Goal: Information Seeking & Learning: Learn about a topic

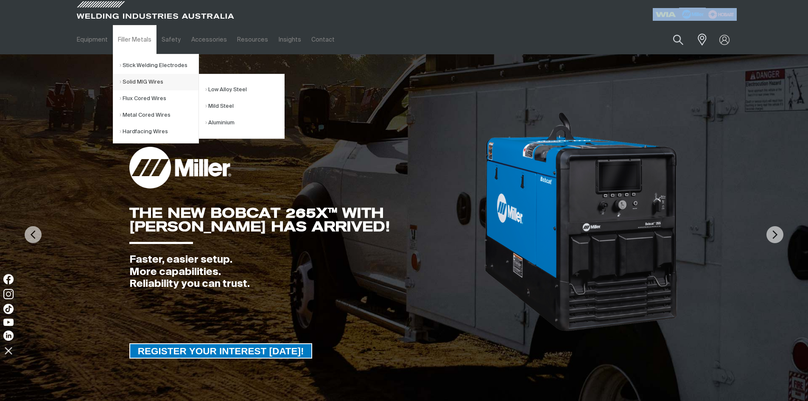
click at [136, 81] on link "Solid MIG Wires" at bounding box center [159, 82] width 79 height 17
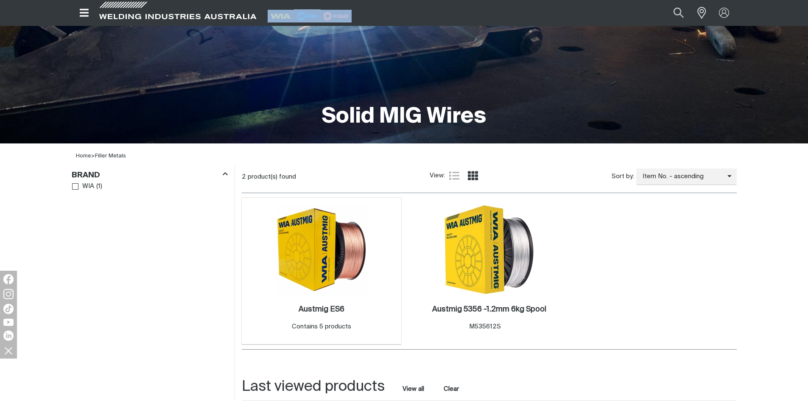
scroll to position [170, 0]
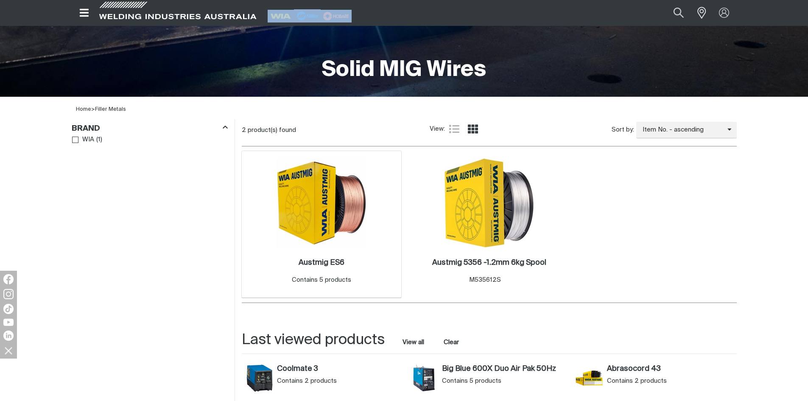
click at [339, 218] on img at bounding box center [321, 202] width 91 height 91
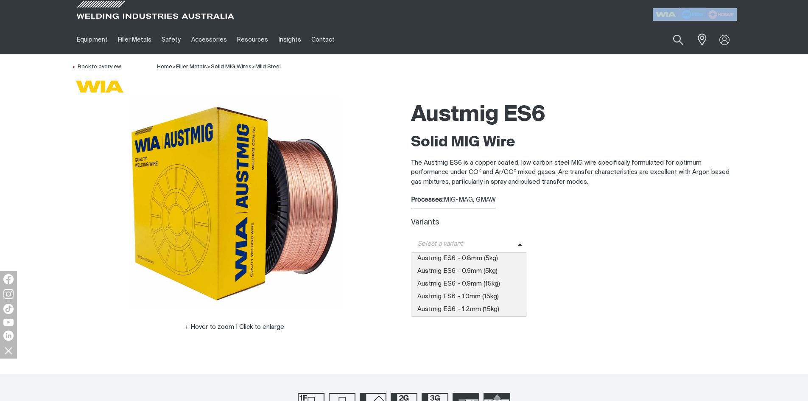
click at [518, 242] on icon at bounding box center [520, 245] width 4 height 6
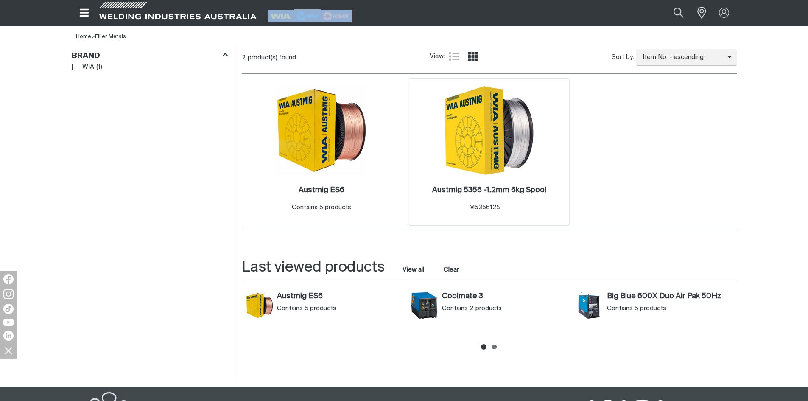
scroll to position [251, 0]
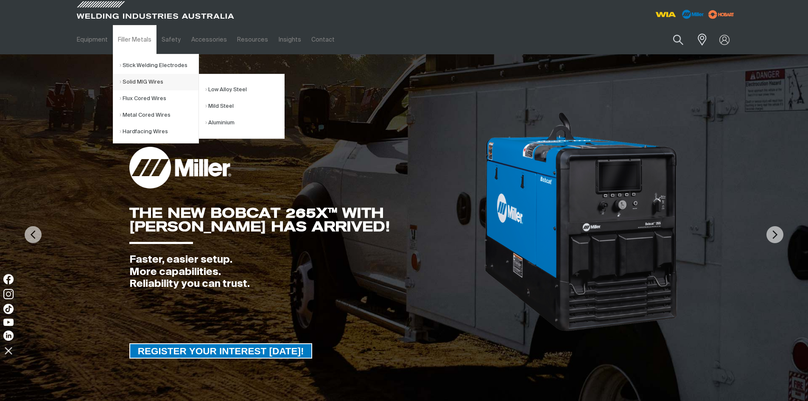
click at [140, 81] on link "Solid MIG Wires" at bounding box center [159, 82] width 79 height 17
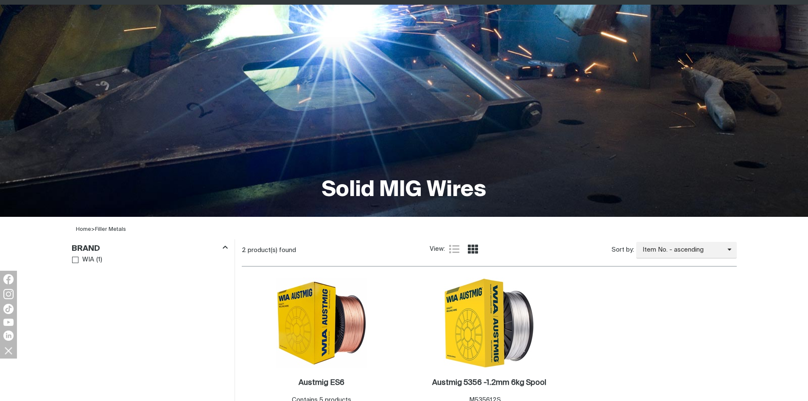
scroll to position [127, 0]
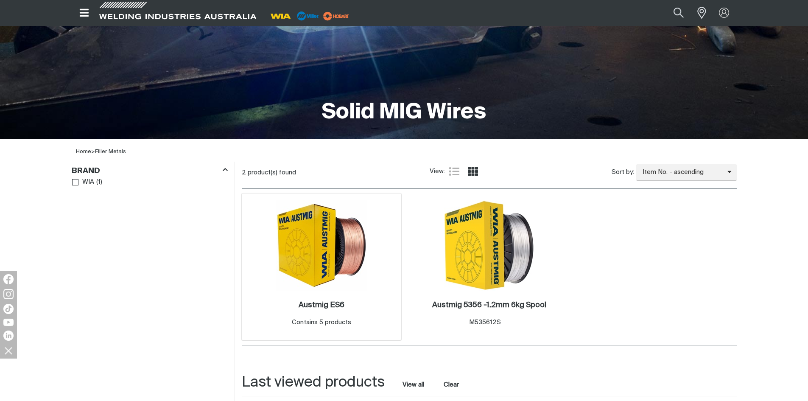
click at [316, 252] on img at bounding box center [321, 245] width 91 height 91
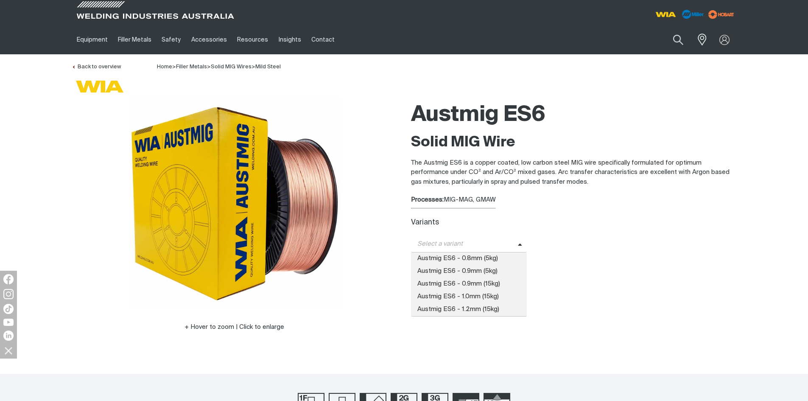
click at [518, 241] on span at bounding box center [522, 244] width 9 height 10
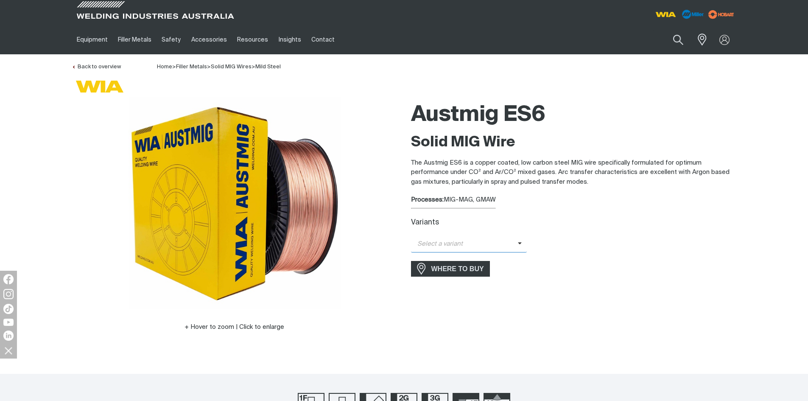
click at [518, 241] on span at bounding box center [522, 244] width 9 height 10
click at [230, 66] on link "Solid MIG Wires" at bounding box center [231, 67] width 41 height 6
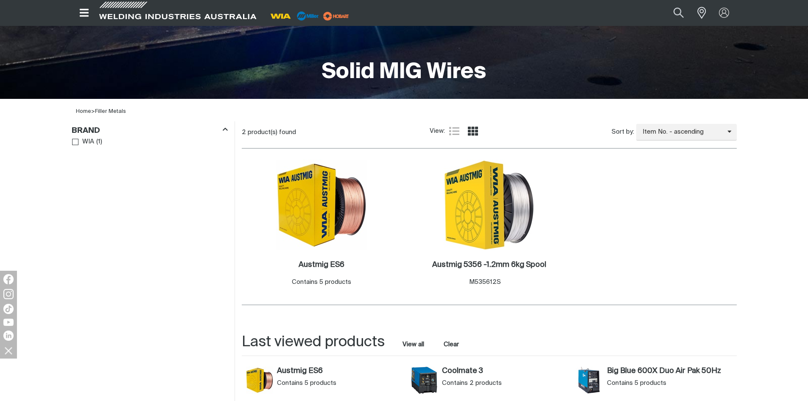
scroll to position [212, 0]
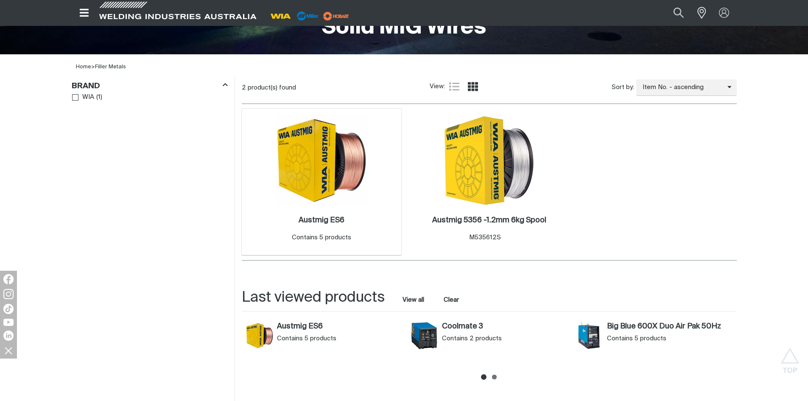
drag, startPoint x: 277, startPoint y: 179, endPoint x: 285, endPoint y: 177, distance: 8.2
click at [277, 179] on img at bounding box center [321, 160] width 91 height 91
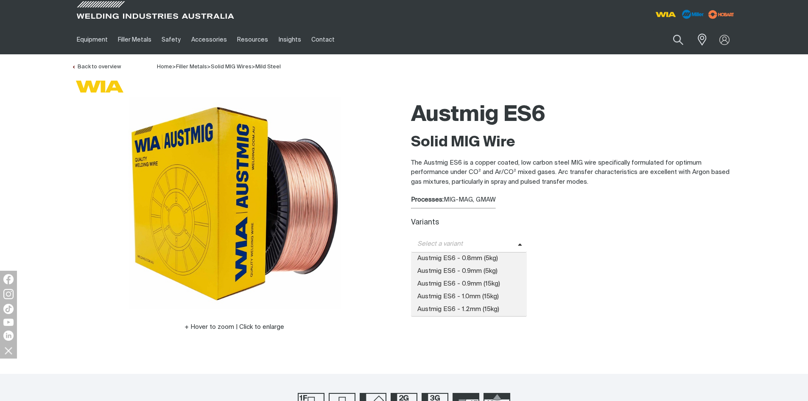
click at [518, 242] on icon at bounding box center [520, 245] width 4 height 6
